Goal: Use online tool/utility: Utilize a website feature to perform a specific function

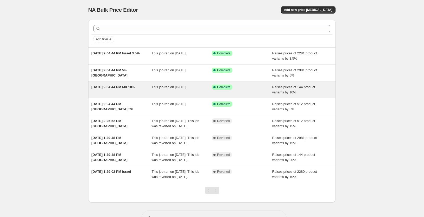
click at [133, 39] on span "[DATE] 9:04:44 PM MX 10%" at bounding box center [112, 87] width 43 height 4
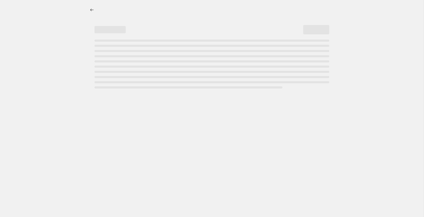
select select "percentage"
select select "vendor"
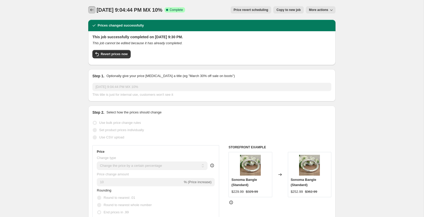
click at [90, 10] on icon "Price change jobs" at bounding box center [91, 9] width 5 height 5
